Goal: Navigation & Orientation: Go to known website

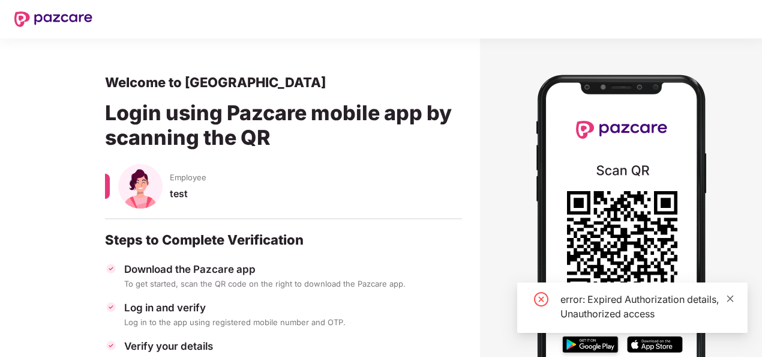
click at [734, 300] on icon "close" at bounding box center [730, 298] width 8 height 8
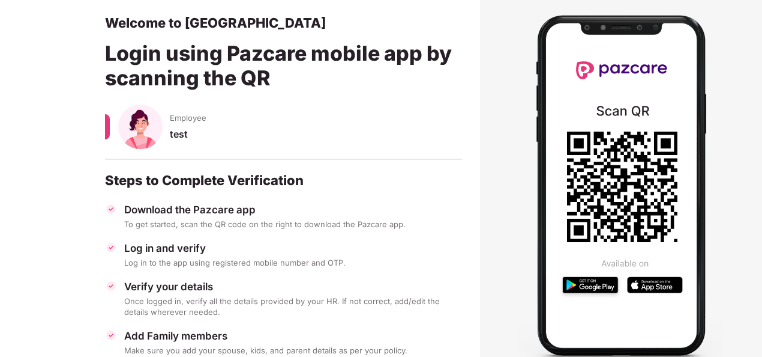
scroll to position [61, 0]
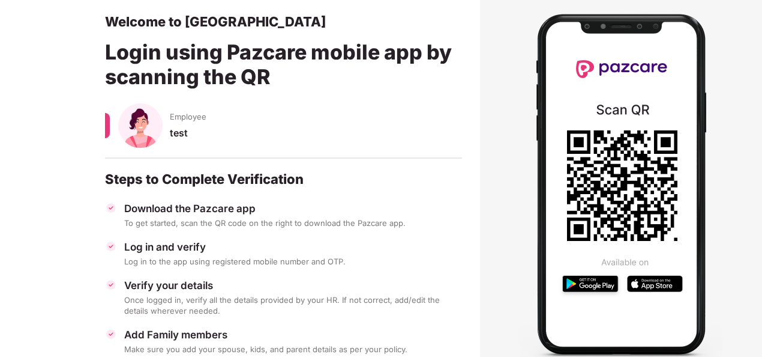
click at [176, 131] on div "test" at bounding box center [316, 138] width 292 height 23
click at [637, 191] on icon at bounding box center [622, 185] width 110 height 110
click at [525, 84] on img at bounding box center [621, 184] width 204 height 372
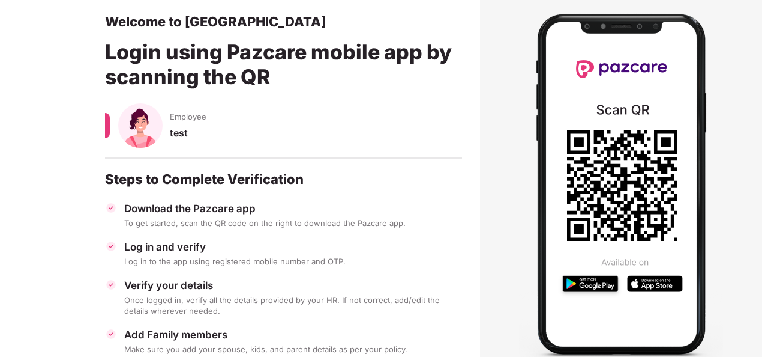
click at [616, 107] on img at bounding box center [621, 184] width 204 height 372
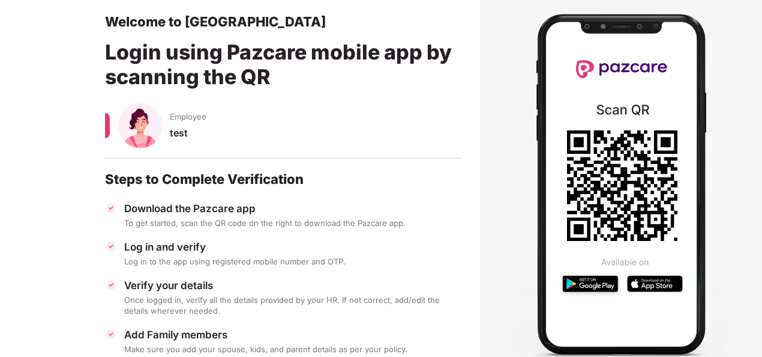
click at [616, 107] on img at bounding box center [621, 184] width 204 height 372
click at [435, 89] on div "Login using Pazcare mobile app by scanning the QR" at bounding box center [283, 66] width 357 height 73
click at [732, 222] on section at bounding box center [621, 184] width 282 height 413
